Goal: Task Accomplishment & Management: Use online tool/utility

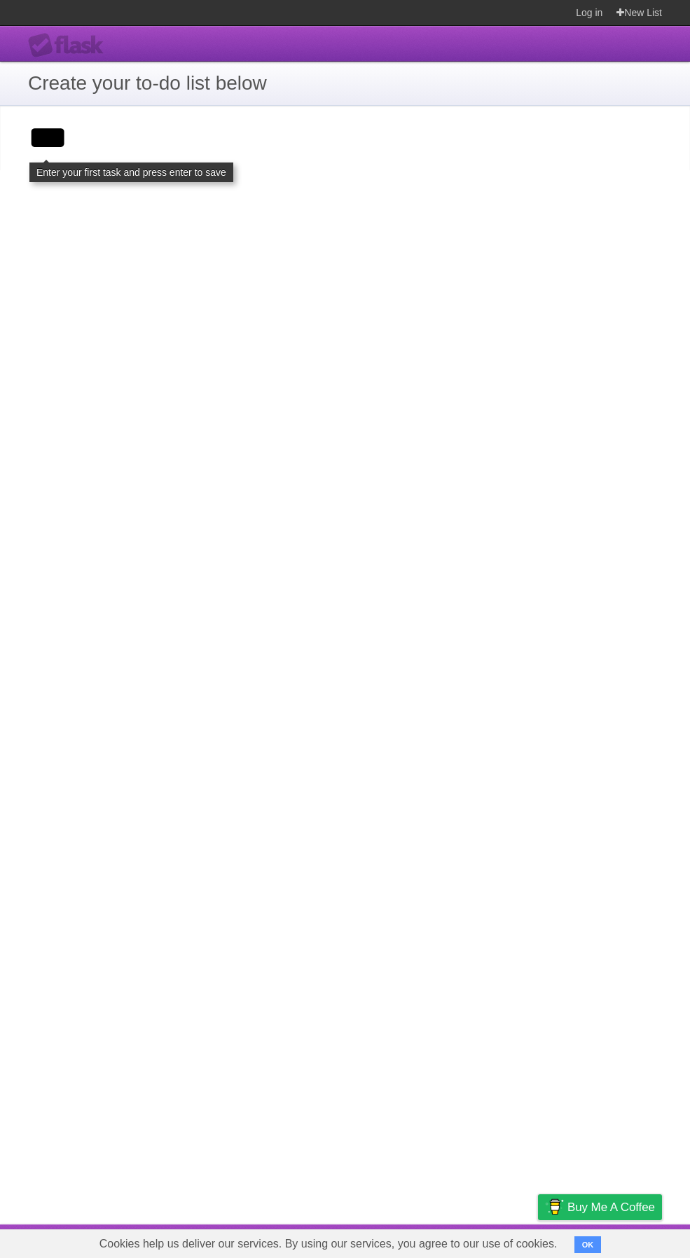
type input "***"
click input "**********" at bounding box center [0, 0] width 0 height 0
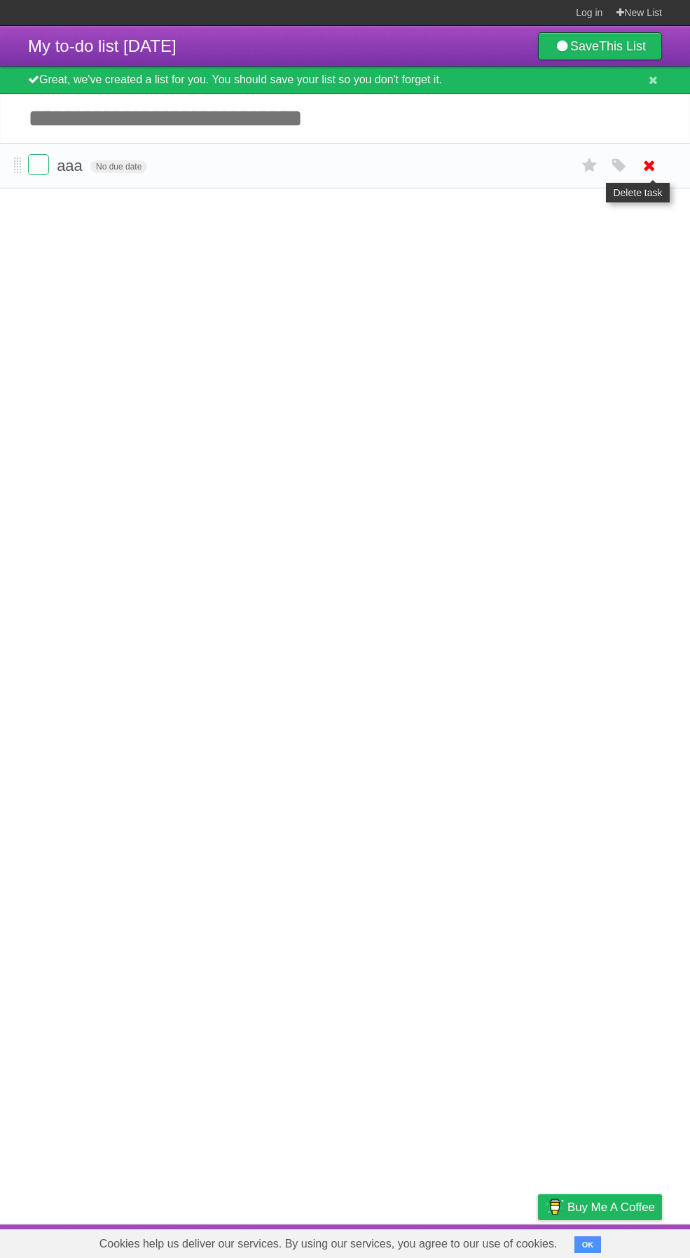
click at [651, 162] on icon at bounding box center [649, 165] width 20 height 23
click at [225, 127] on input "Add another task" at bounding box center [345, 118] width 690 height 49
